Goal: Task Accomplishment & Management: Understand process/instructions

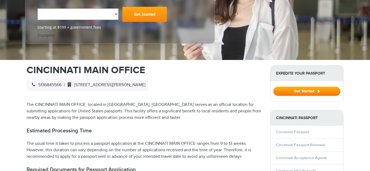
scroll to position [108, 0]
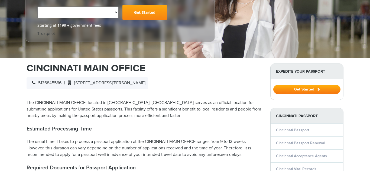
select select "**********"
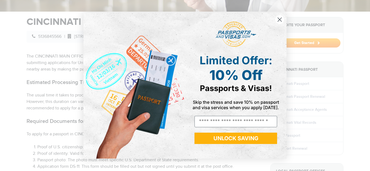
scroll to position [0, 0]
click at [300, 140] on div "Close dialog Limited Offer: 10% Off Passports & Visas! Skip the stress and save…" at bounding box center [185, 85] width 370 height 171
click at [280, 18] on circle "Close dialog" at bounding box center [279, 19] width 9 height 9
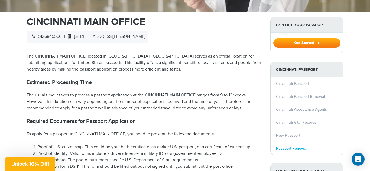
click at [291, 146] on link "Passport Renewal" at bounding box center [291, 148] width 31 height 5
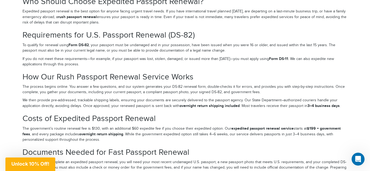
scroll to position [863, 0]
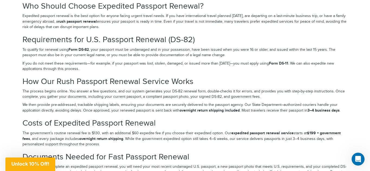
click at [80, 50] on strong "Form DS-82" at bounding box center [78, 49] width 20 height 5
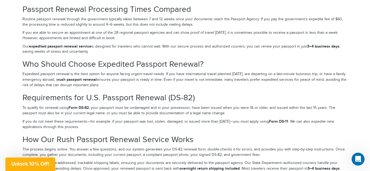
scroll to position [801, 0]
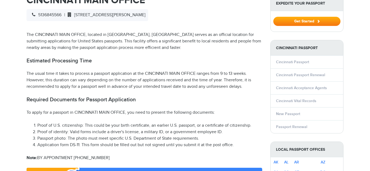
select select "**********"
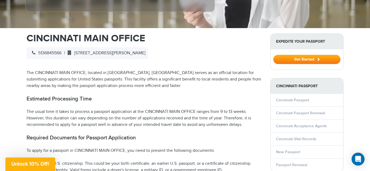
scroll to position [166, 0]
